Goal: Task Accomplishment & Management: Complete application form

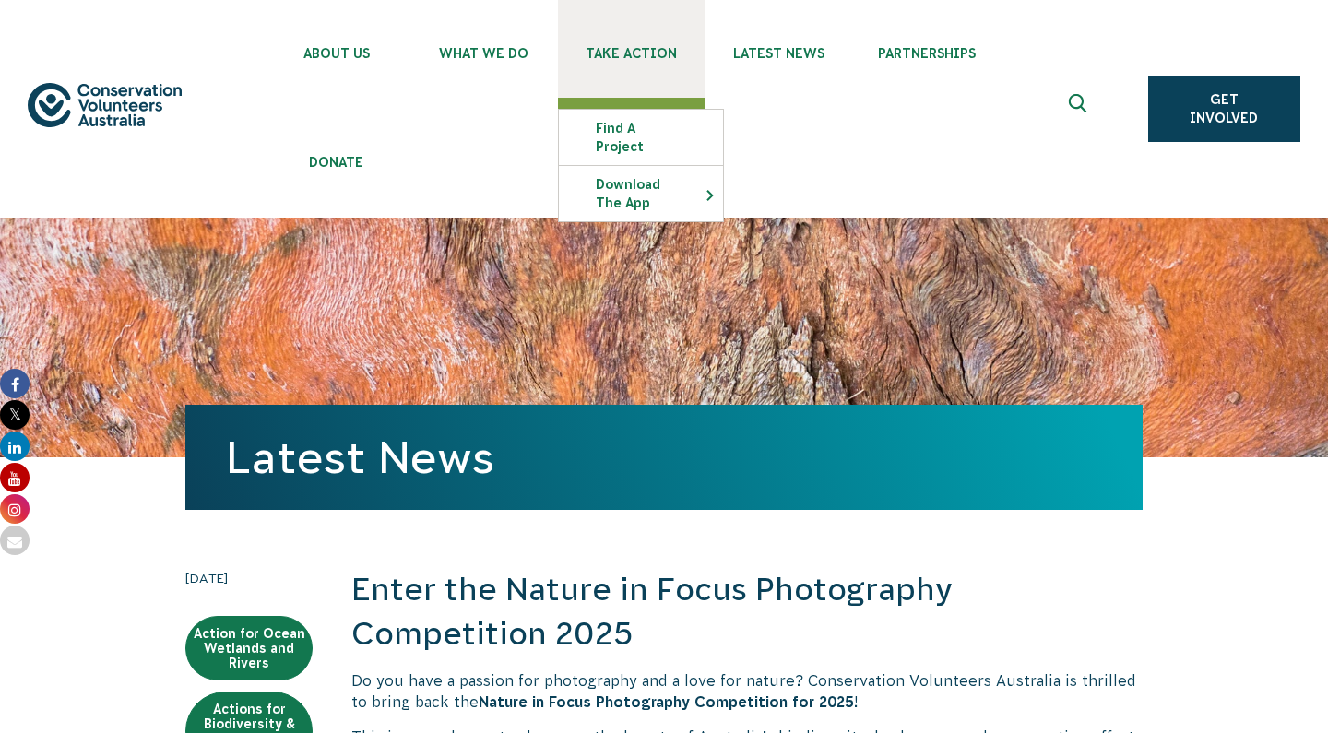
click at [604, 73] on link "Take Action" at bounding box center [632, 49] width 148 height 98
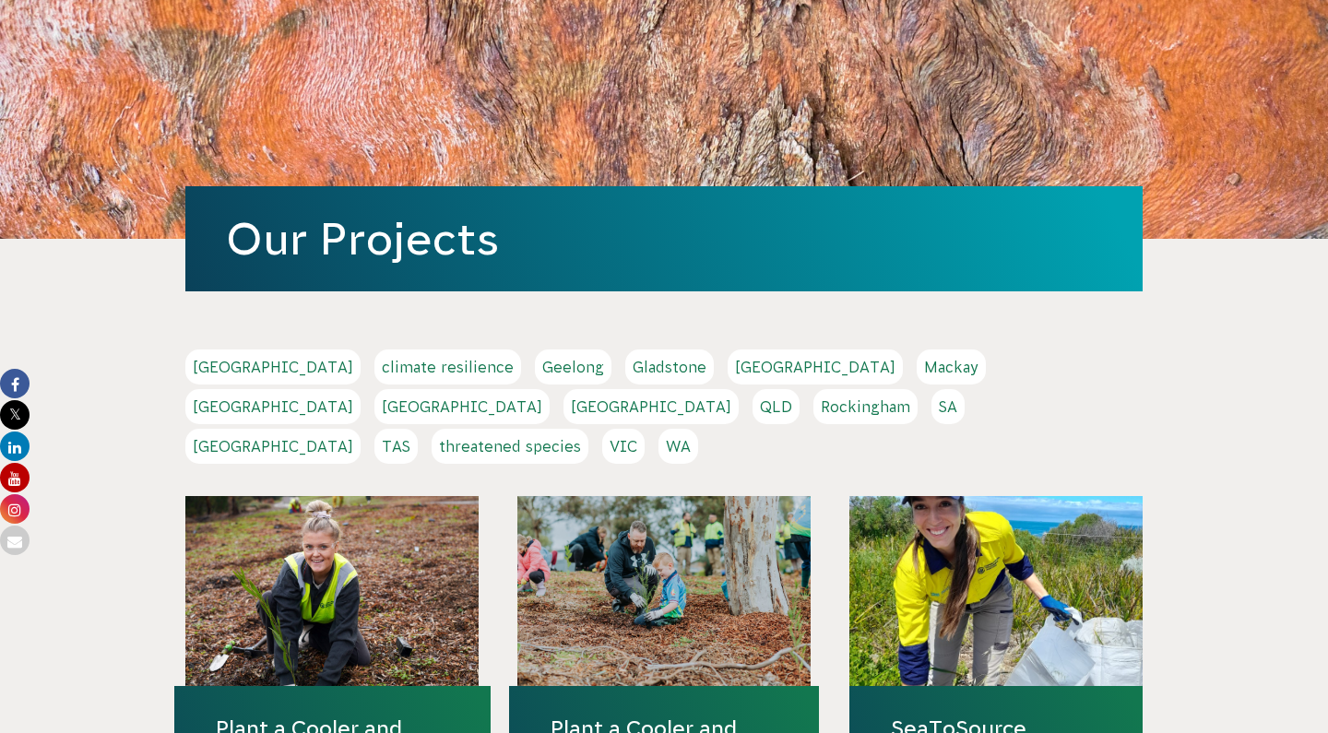
scroll to position [220, 0]
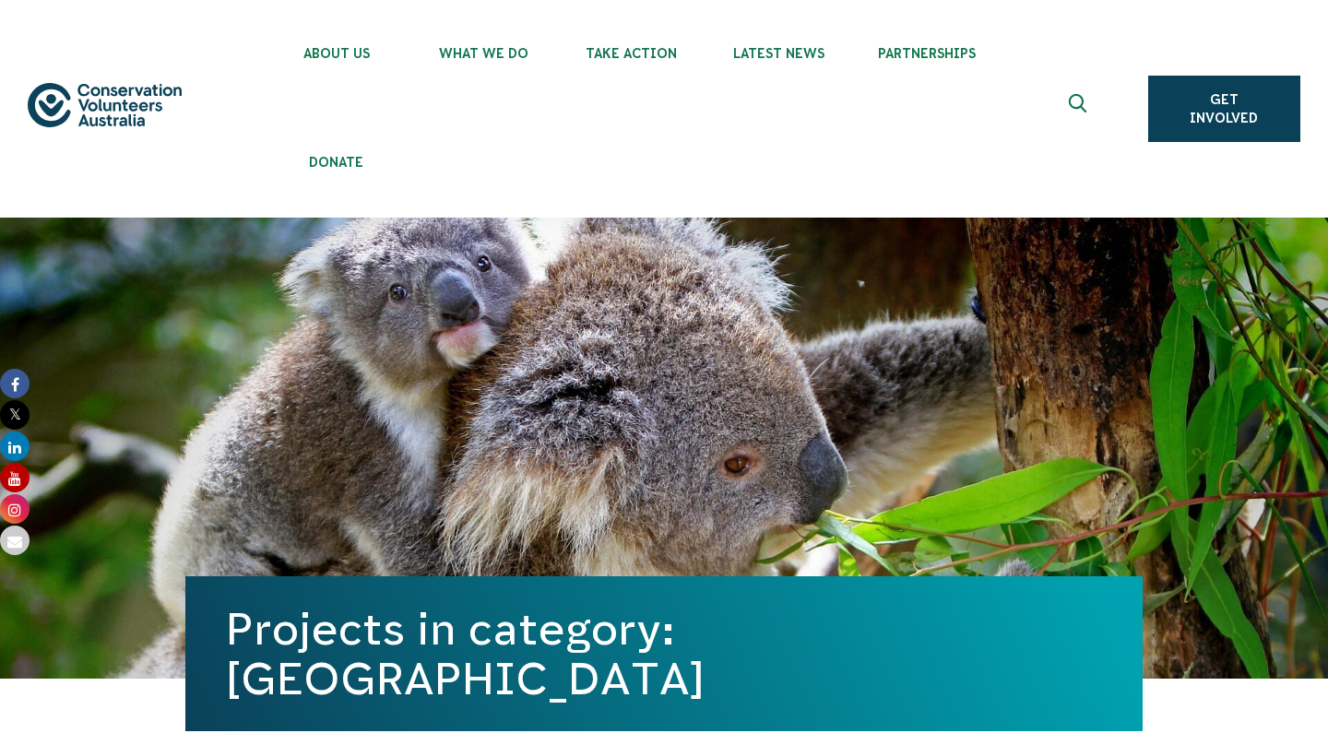
scroll to position [4, 0]
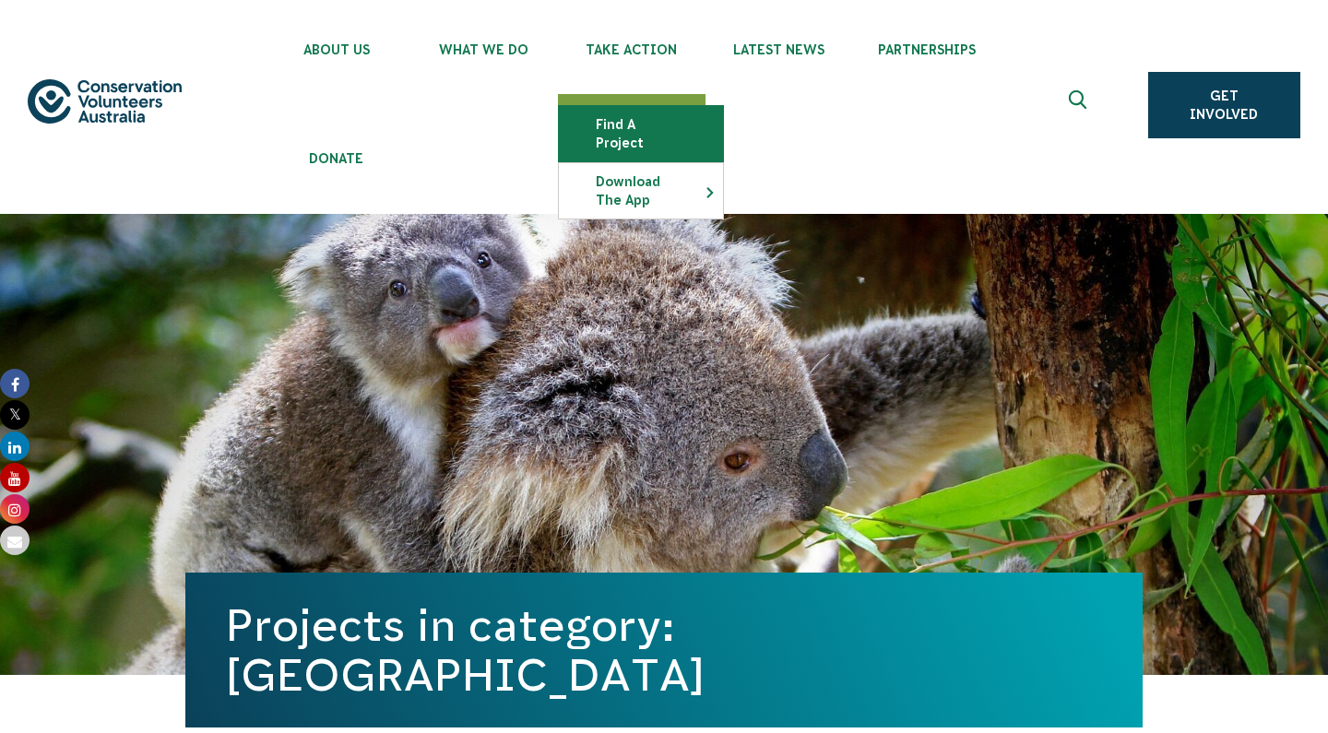
click at [619, 120] on link "Find a project" at bounding box center [641, 133] width 164 height 55
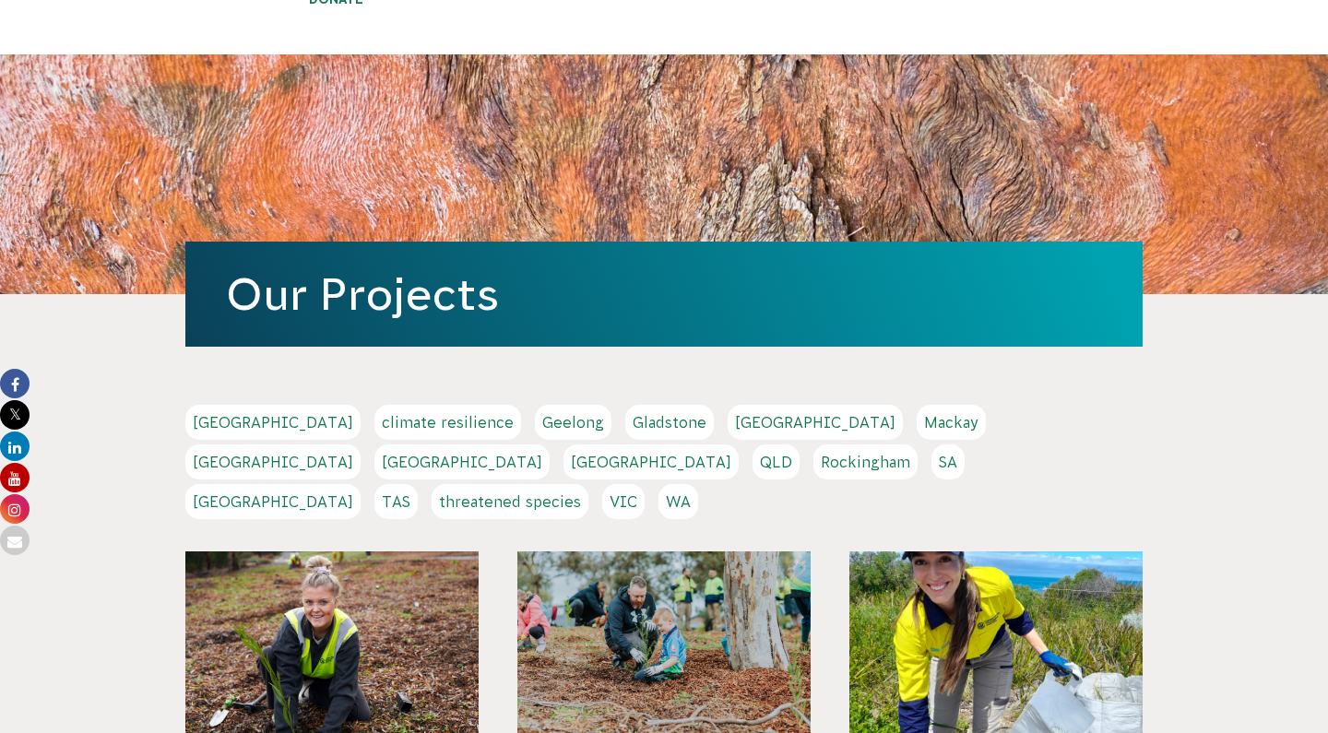
scroll to position [165, 0]
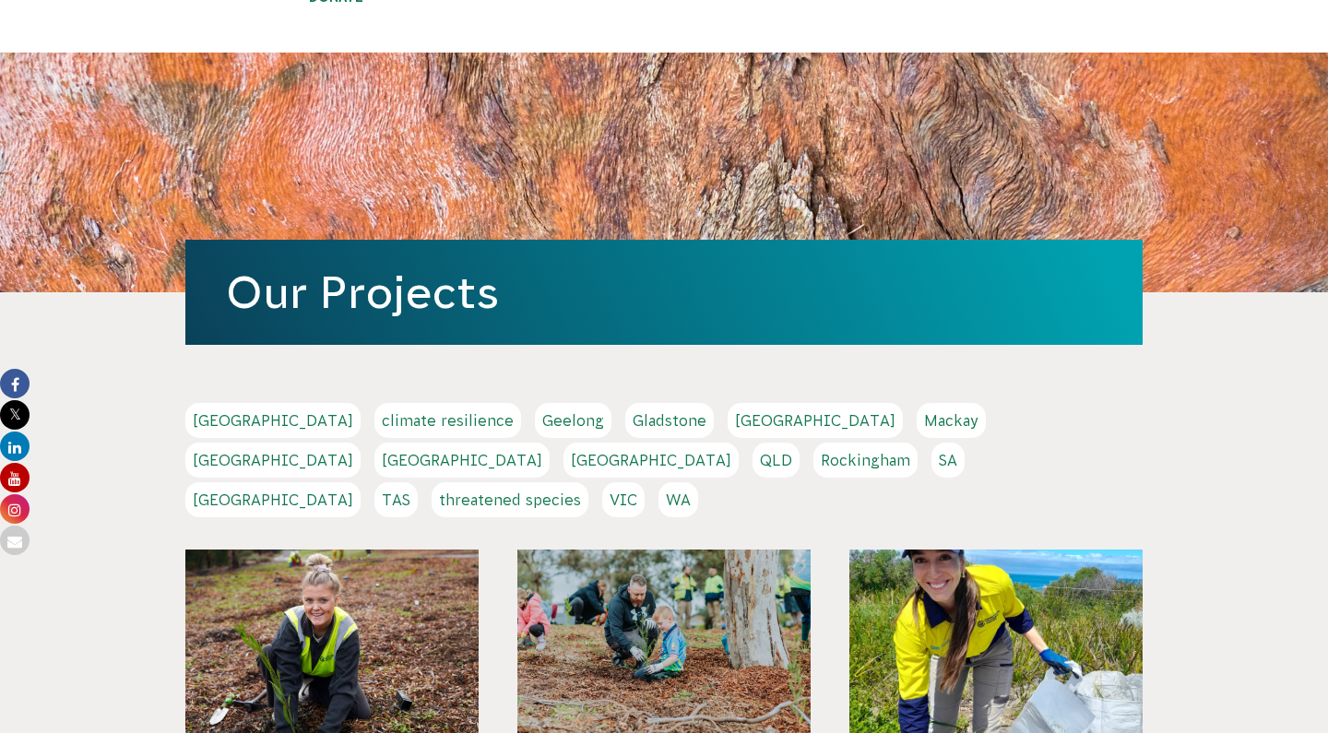
click at [645, 482] on link "VIC" at bounding box center [623, 499] width 42 height 35
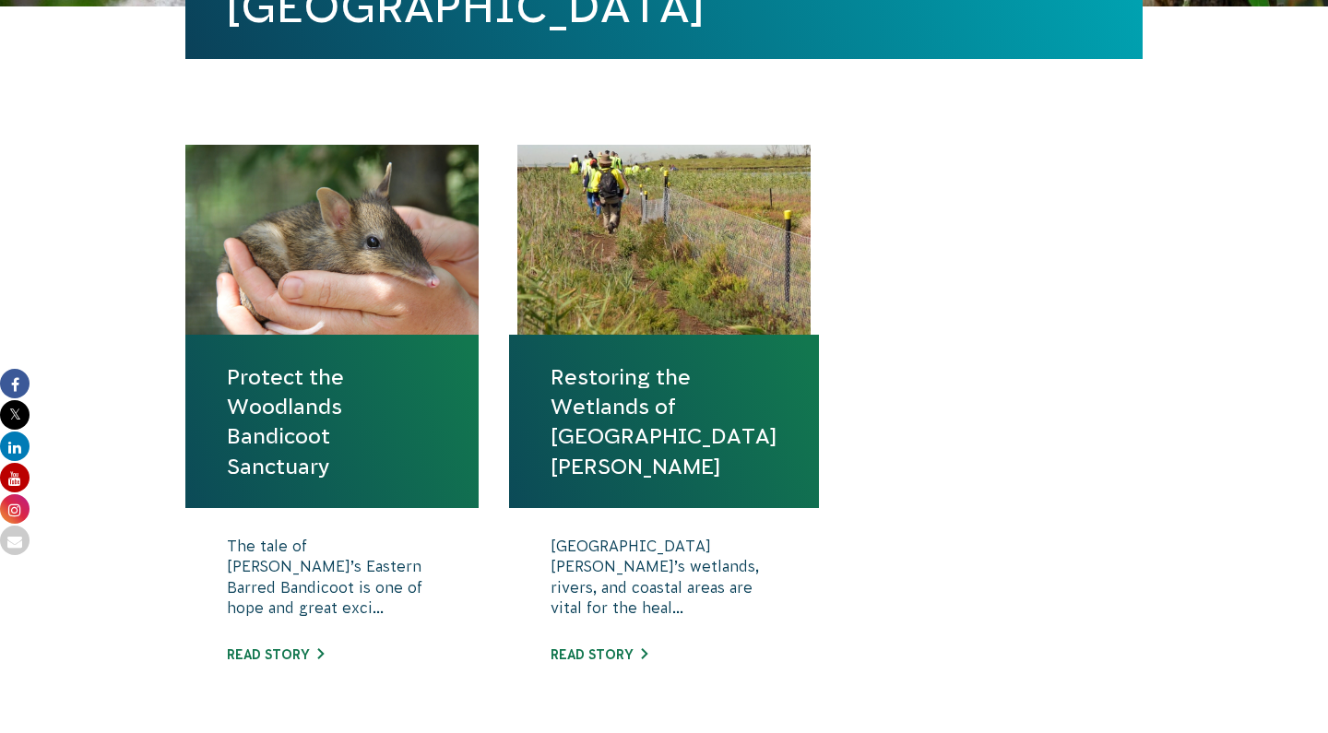
scroll to position [744, 0]
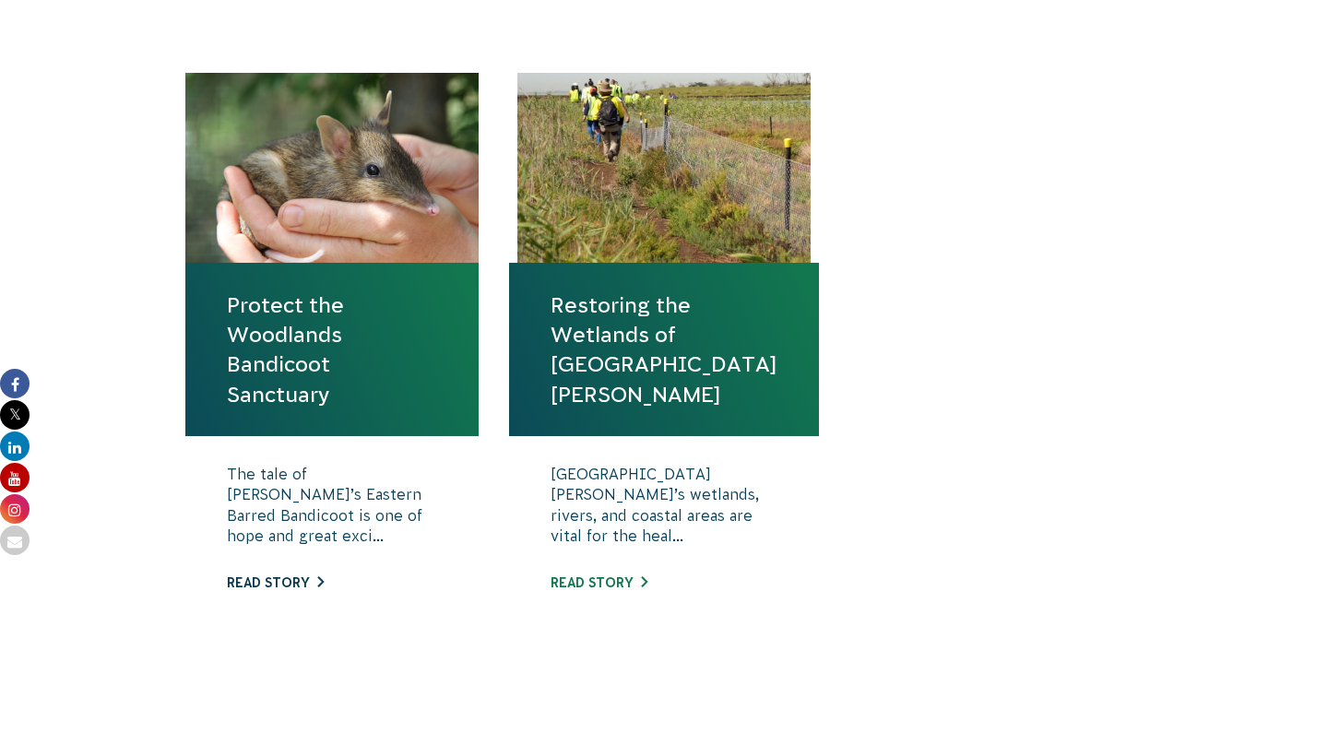
click at [311, 578] on link "Read story" at bounding box center [275, 582] width 97 height 15
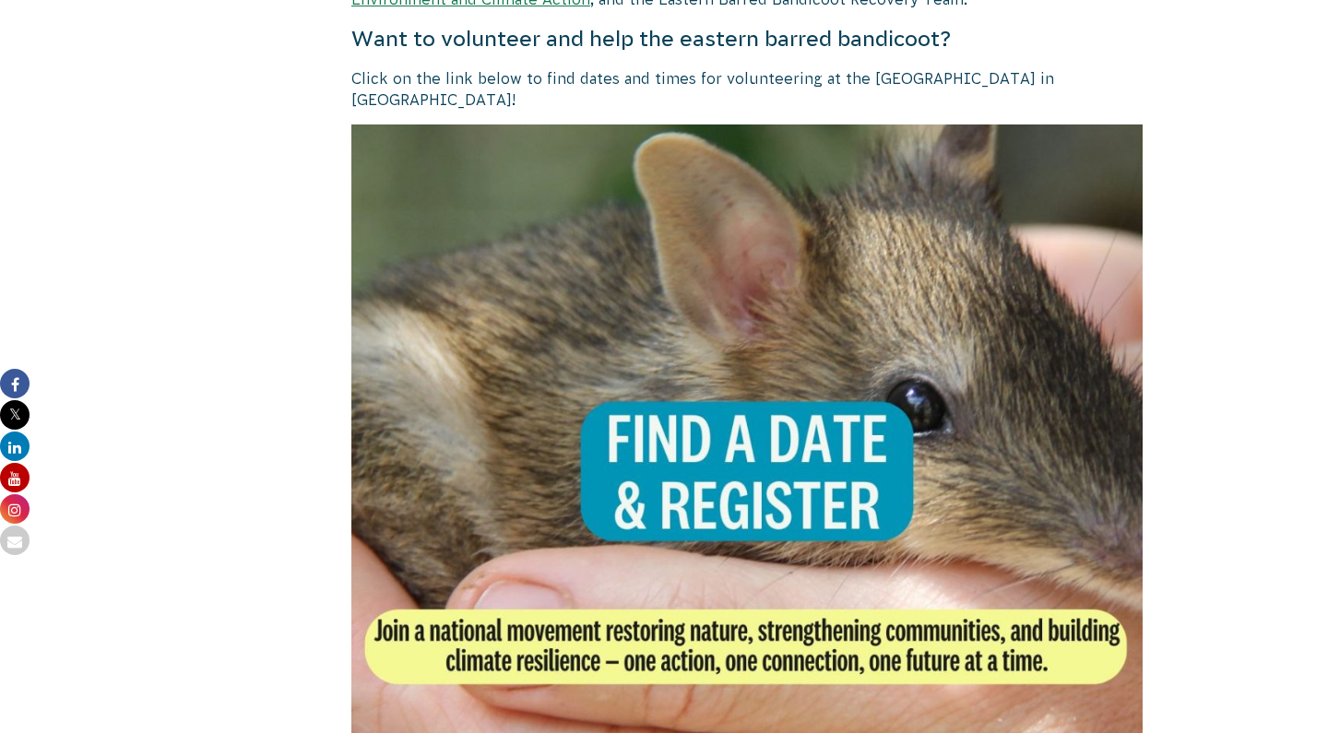
scroll to position [4038, 0]
